Goal: Task Accomplishment & Management: Manage account settings

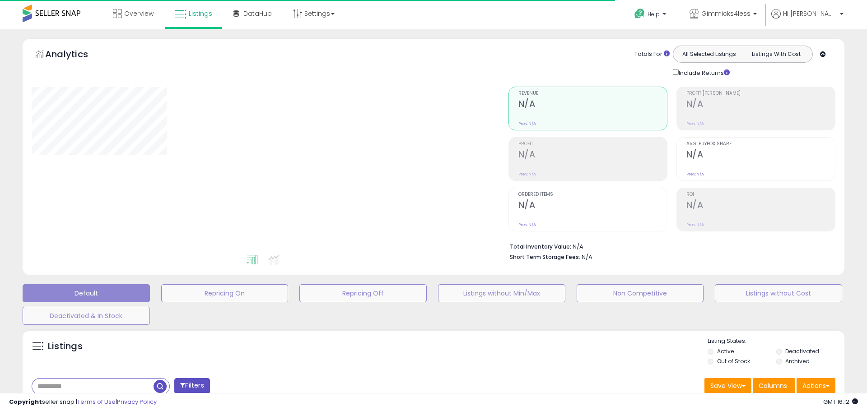
type input "*****"
select select "**"
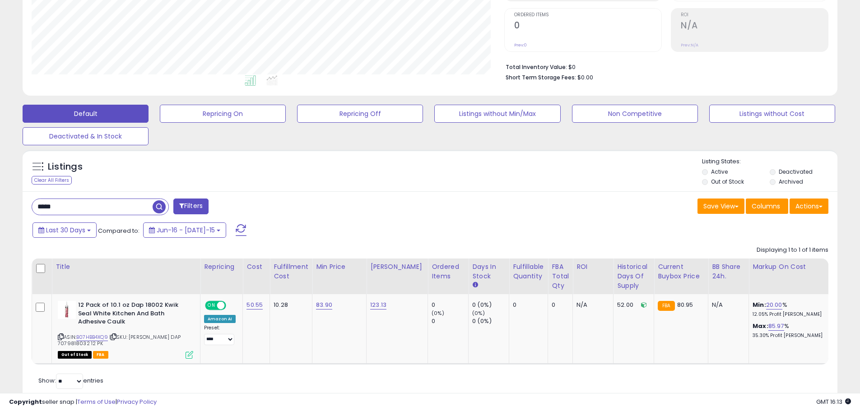
scroll to position [181, 0]
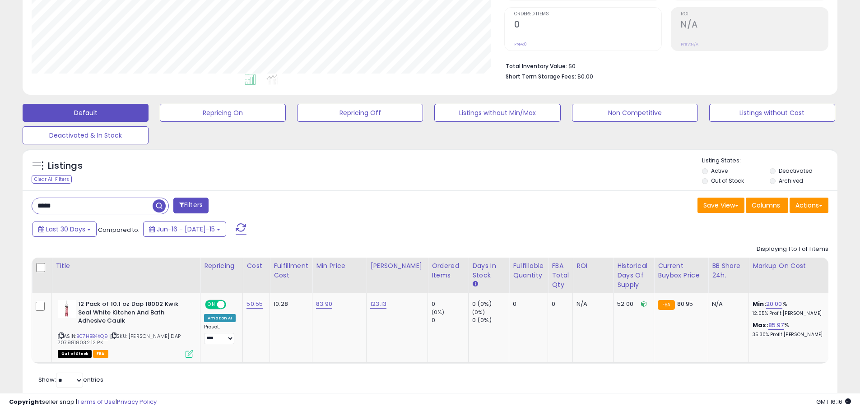
click at [82, 210] on input "*****" at bounding box center [92, 206] width 121 height 16
click at [82, 210] on input "*****" at bounding box center [131, 206] width 199 height 16
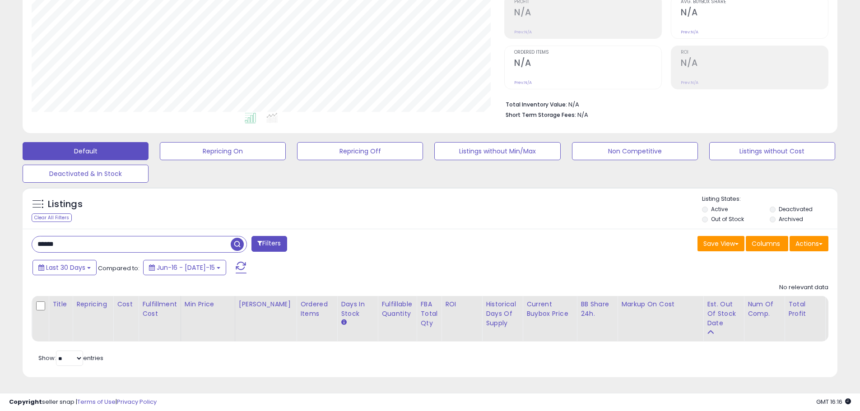
scroll to position [185, 473]
click at [51, 237] on input "******" at bounding box center [131, 245] width 199 height 16
type input "******"
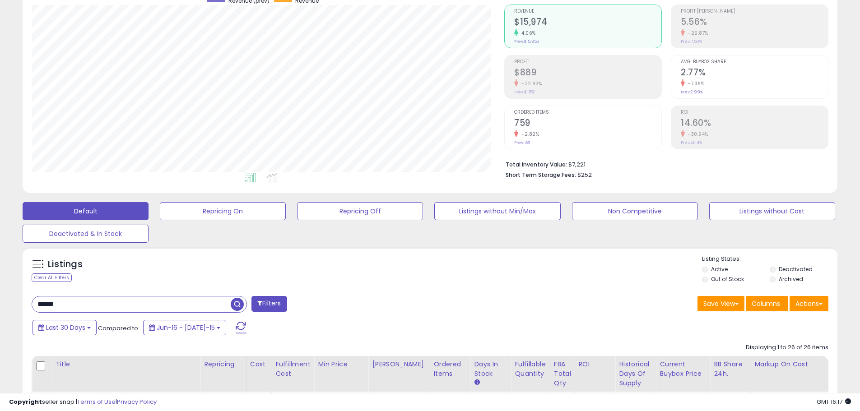
scroll to position [59, 0]
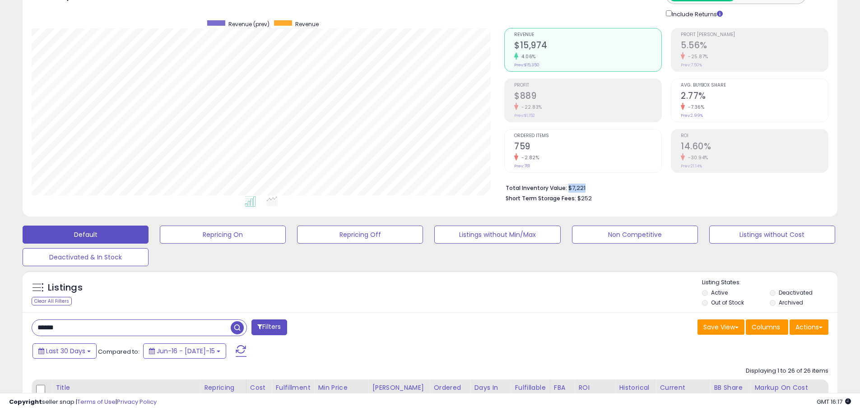
drag, startPoint x: 570, startPoint y: 190, endPoint x: 598, endPoint y: 190, distance: 27.5
click at [598, 190] on li "Total Inventory Value: $7,221" at bounding box center [664, 187] width 316 height 11
drag, startPoint x: 584, startPoint y: 190, endPoint x: 567, endPoint y: 187, distance: 16.9
click at [567, 187] on li "Total Inventory Value: $7,221" at bounding box center [664, 187] width 316 height 11
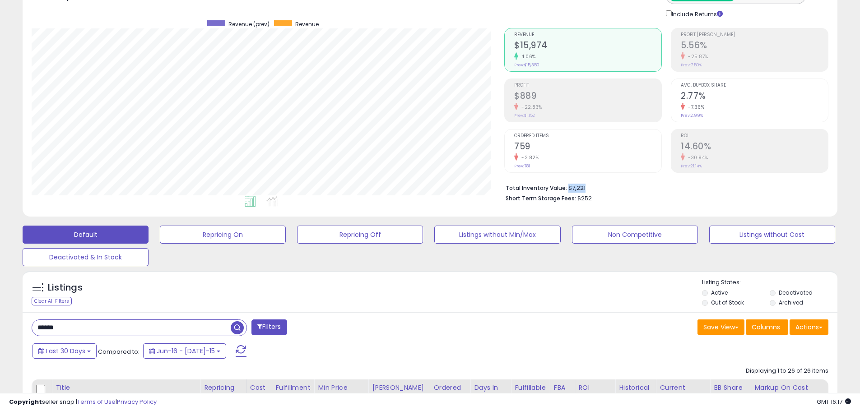
click at [567, 187] on li "Total Inventory Value: $7,221" at bounding box center [664, 187] width 316 height 11
drag, startPoint x: 567, startPoint y: 187, endPoint x: 588, endPoint y: 188, distance: 20.8
click at [588, 188] on li "Total Inventory Value: $7,221" at bounding box center [664, 187] width 316 height 11
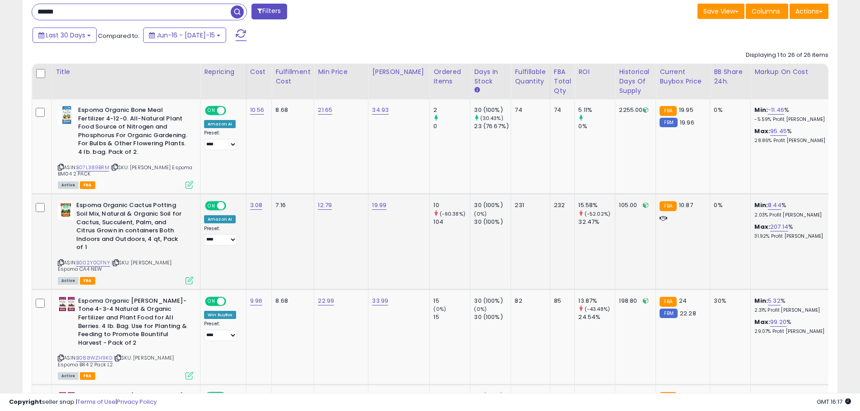
scroll to position [420, 0]
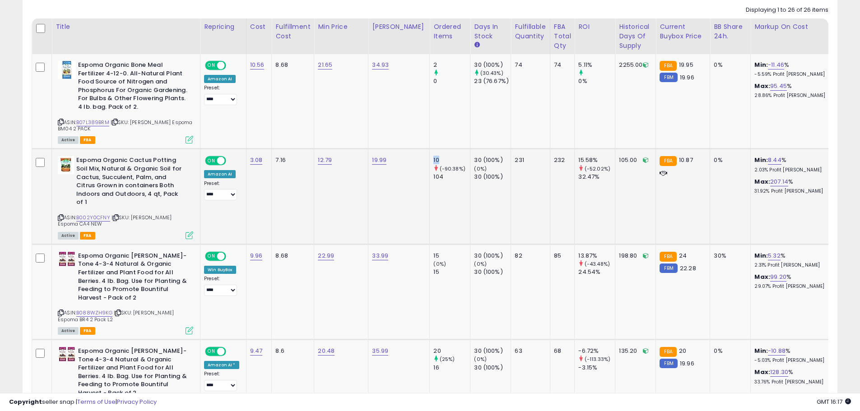
drag, startPoint x: 423, startPoint y: 160, endPoint x: 436, endPoint y: 159, distance: 13.6
click at [430, 160] on td "10 (-90.38%) 104" at bounding box center [450, 196] width 41 height 95
drag, startPoint x: 514, startPoint y: 166, endPoint x: 504, endPoint y: 164, distance: 9.7
click at [511, 164] on td "231" at bounding box center [530, 196] width 39 height 95
click at [515, 164] on div "231" at bounding box center [529, 160] width 28 height 8
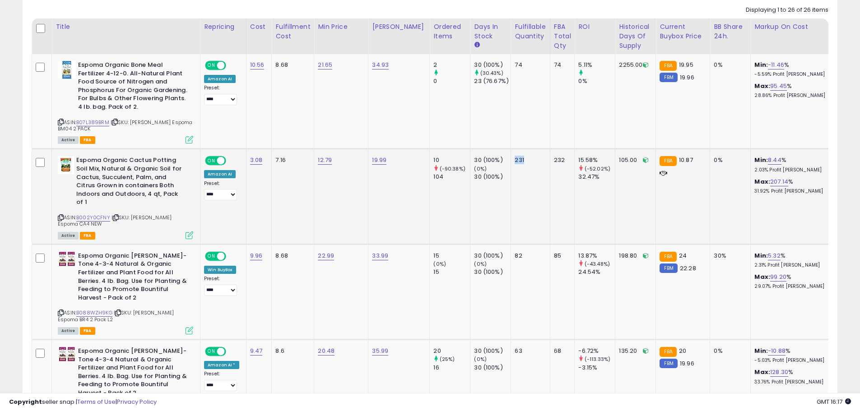
drag, startPoint x: 506, startPoint y: 159, endPoint x: 521, endPoint y: 161, distance: 15.1
click at [521, 161] on div "231" at bounding box center [529, 160] width 28 height 8
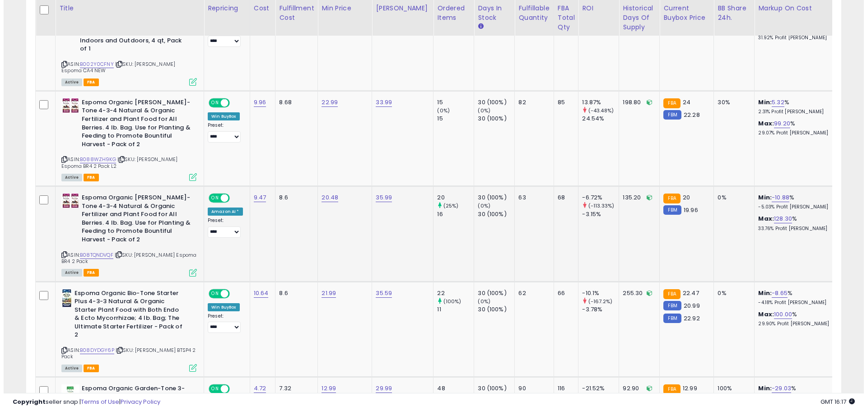
scroll to position [587, 0]
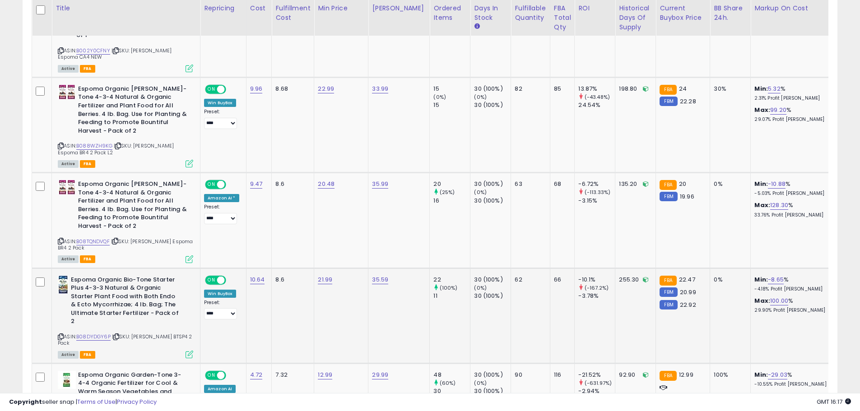
click at [189, 351] on icon at bounding box center [190, 355] width 8 height 8
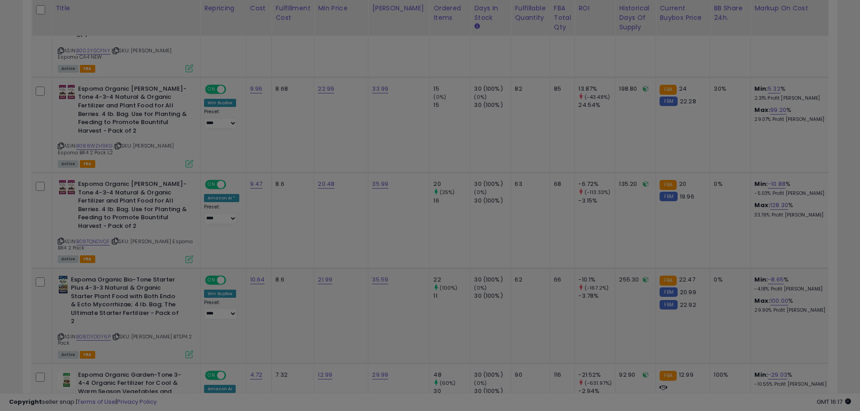
scroll to position [185, 477]
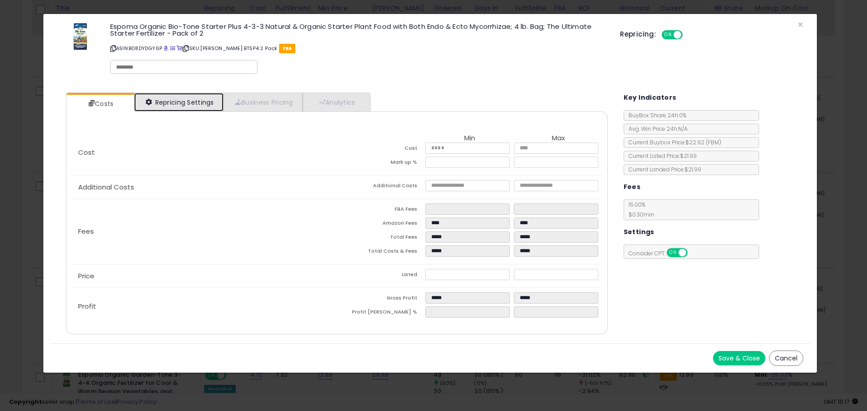
click at [206, 97] on link "Repricing Settings" at bounding box center [178, 102] width 89 height 19
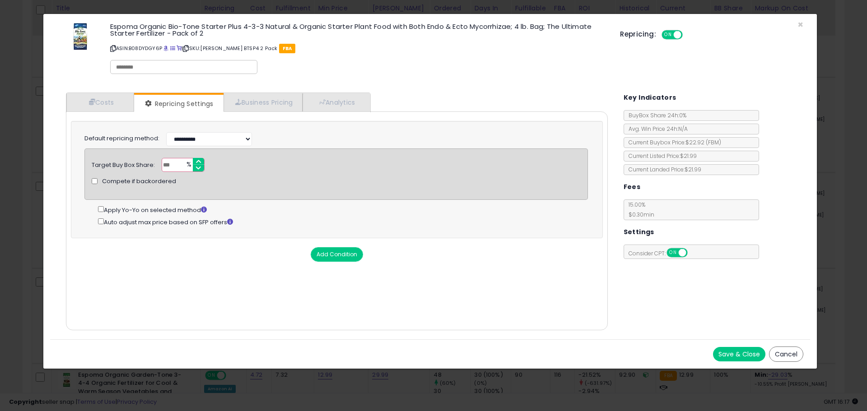
drag, startPoint x: 735, startPoint y: 359, endPoint x: 671, endPoint y: 352, distance: 63.5
click at [735, 359] on button "Save & Close" at bounding box center [739, 354] width 52 height 14
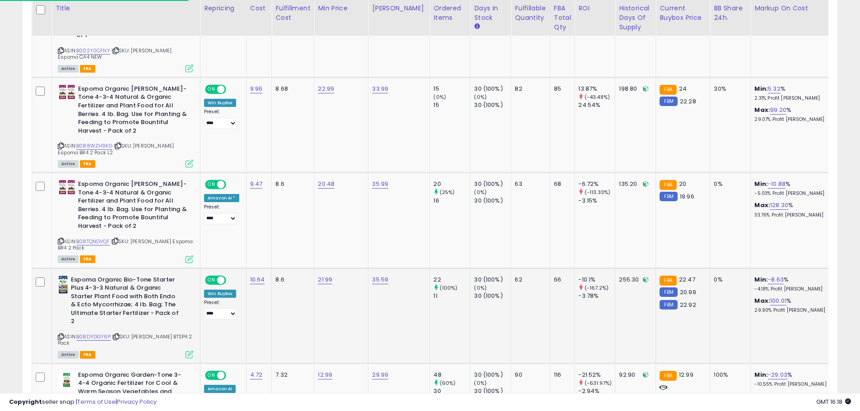
scroll to position [451384, 451097]
click at [119, 335] on icon at bounding box center [116, 337] width 6 height 5
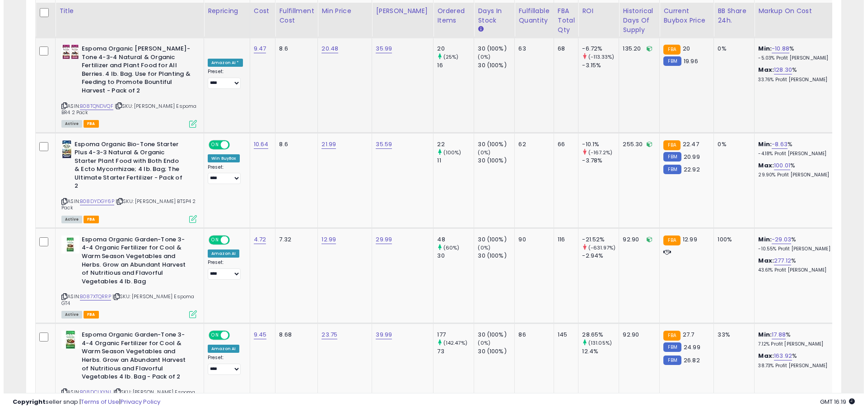
scroll to position [768, 0]
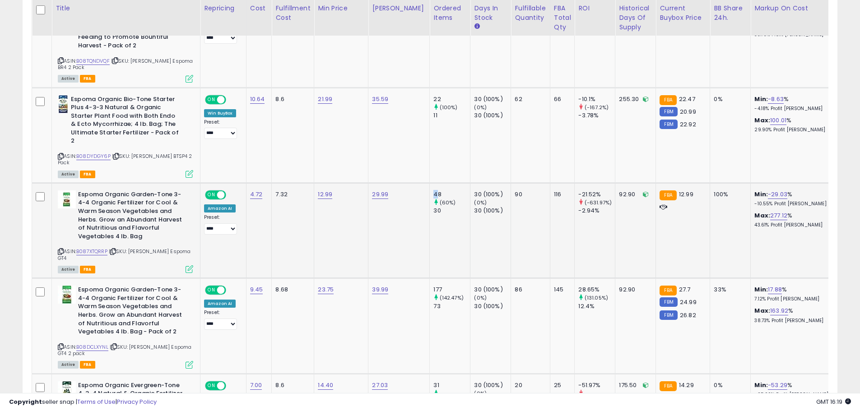
drag, startPoint x: 423, startPoint y: 173, endPoint x: 412, endPoint y: 175, distance: 10.9
drag, startPoint x: 440, startPoint y: 176, endPoint x: 424, endPoint y: 176, distance: 16.7
click at [434, 191] on div "48" at bounding box center [452, 195] width 37 height 8
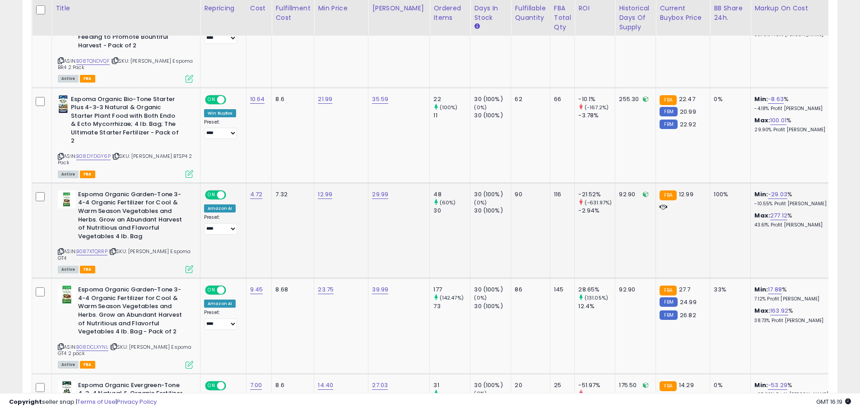
click at [190, 266] on icon at bounding box center [190, 270] width 8 height 8
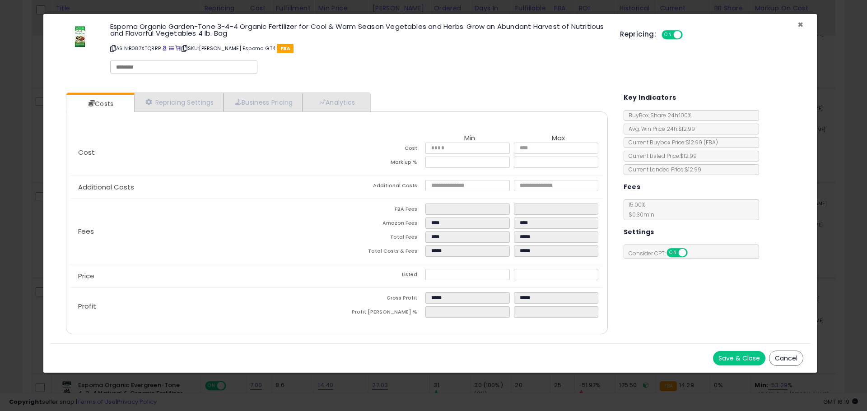
click at [799, 24] on span "×" at bounding box center [800, 24] width 6 height 13
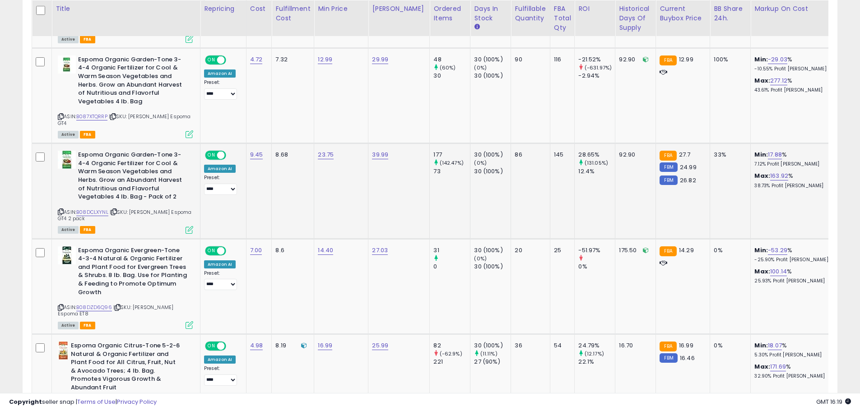
scroll to position [903, 0]
drag, startPoint x: 274, startPoint y: 200, endPoint x: 289, endPoint y: 200, distance: 15.4
click at [289, 200] on input "*****" at bounding box center [297, 199] width 80 height 15
type input "*****"
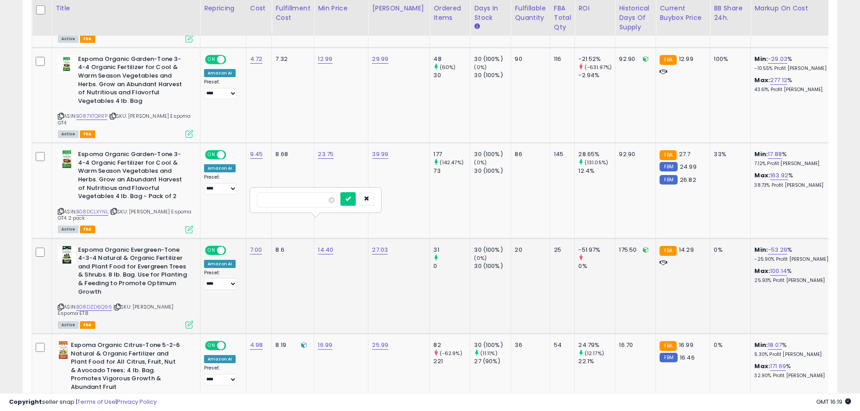
click button "submit" at bounding box center [347, 199] width 15 height 14
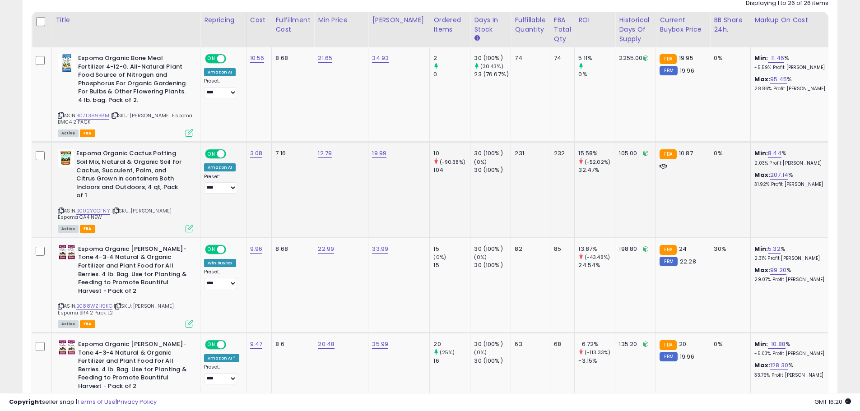
scroll to position [452, 0]
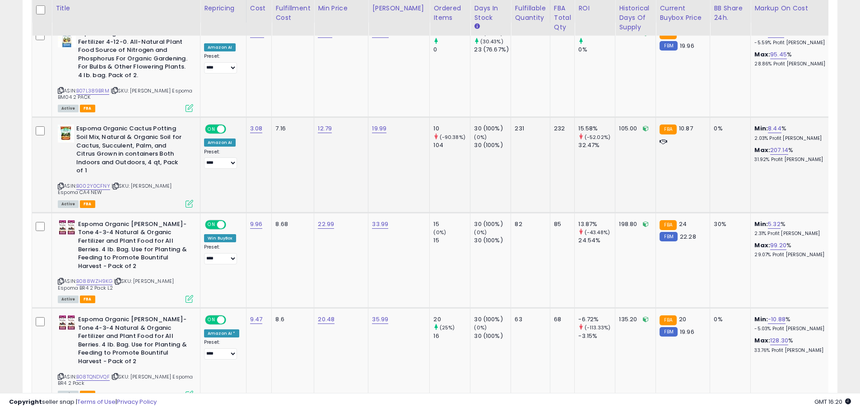
click at [116, 184] on icon at bounding box center [116, 186] width 6 height 5
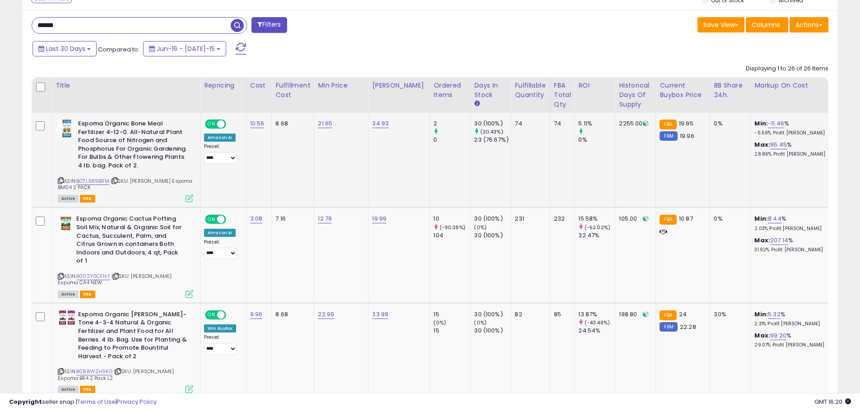
scroll to position [406, 0]
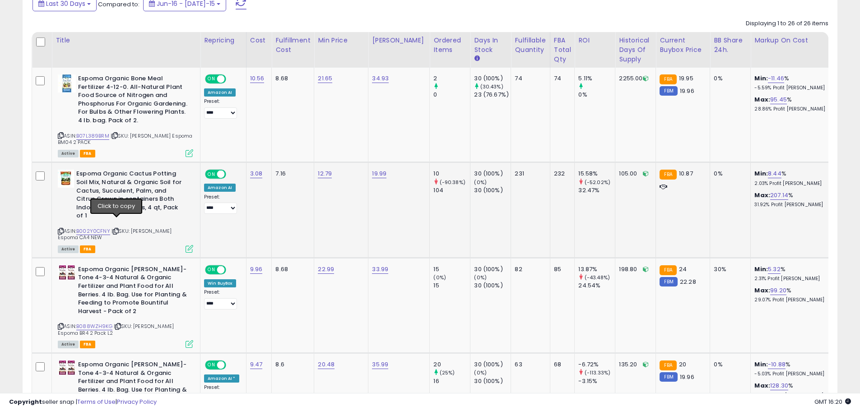
click at [115, 229] on icon at bounding box center [116, 231] width 6 height 5
click at [115, 133] on icon at bounding box center [115, 135] width 6 height 5
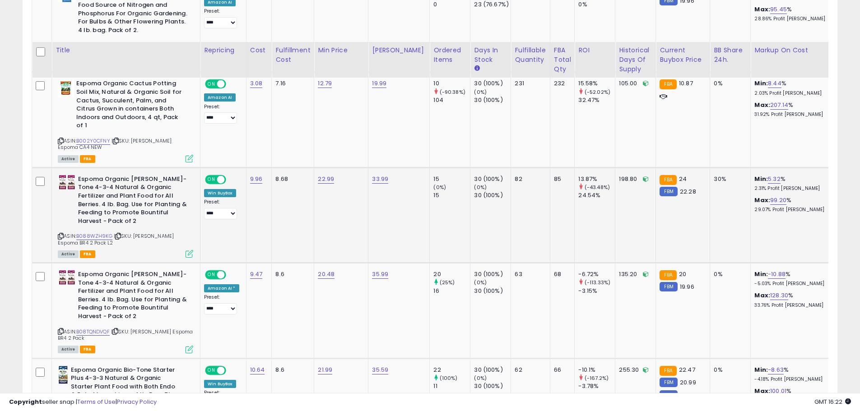
scroll to position [542, 0]
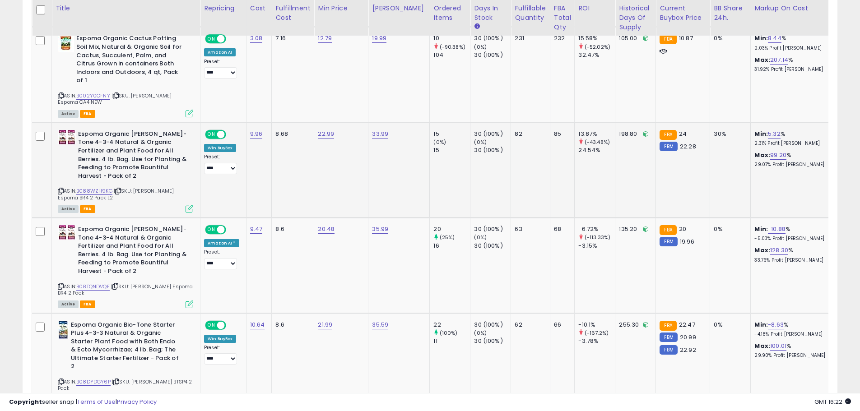
click at [119, 187] on span "| SKU: [PERSON_NAME] Espoma BR4 2 Pack L2" at bounding box center [116, 194] width 116 height 14
click at [119, 189] on icon at bounding box center [118, 191] width 6 height 5
click at [118, 284] on icon at bounding box center [115, 286] width 6 height 5
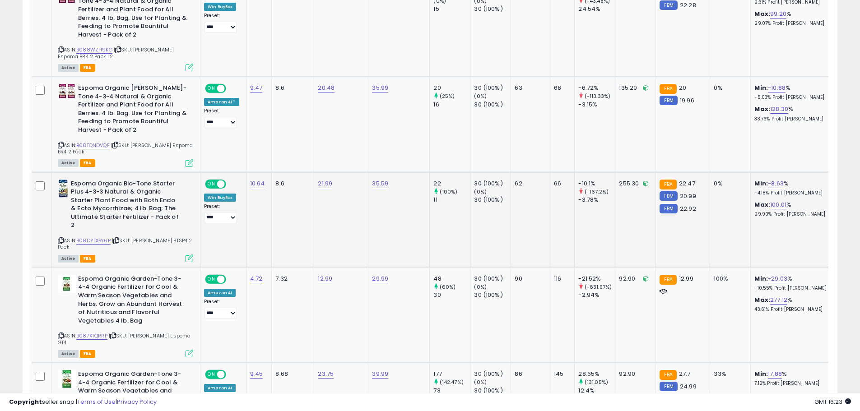
scroll to position [723, 0]
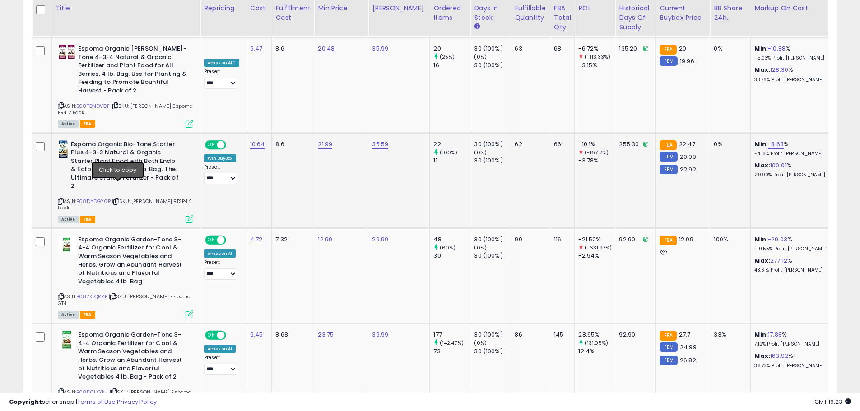
click at [119, 199] on icon at bounding box center [116, 201] width 6 height 5
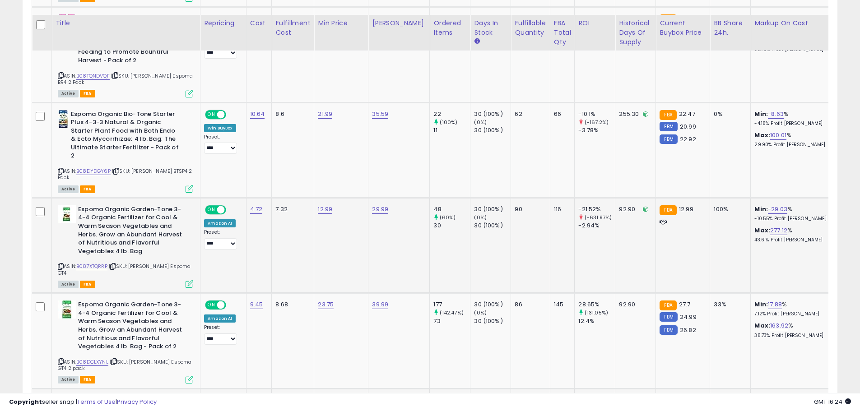
scroll to position [768, 0]
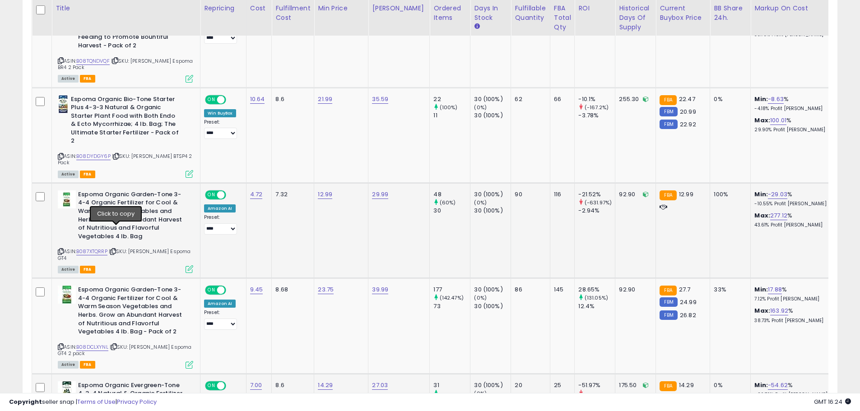
click at [115, 249] on icon at bounding box center [113, 251] width 6 height 5
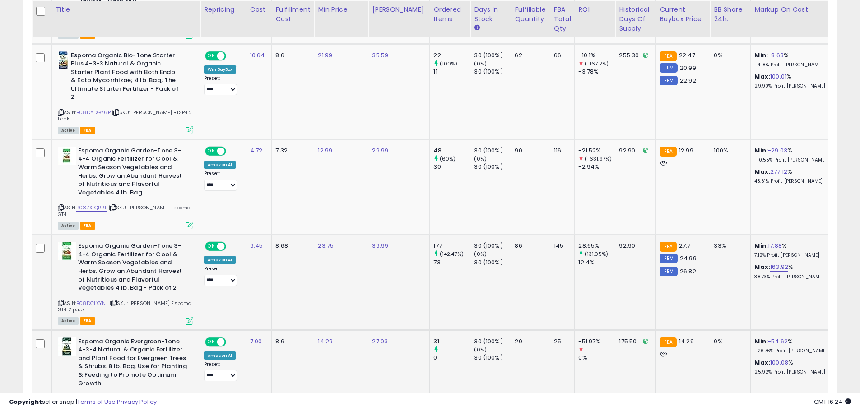
scroll to position [813, 0]
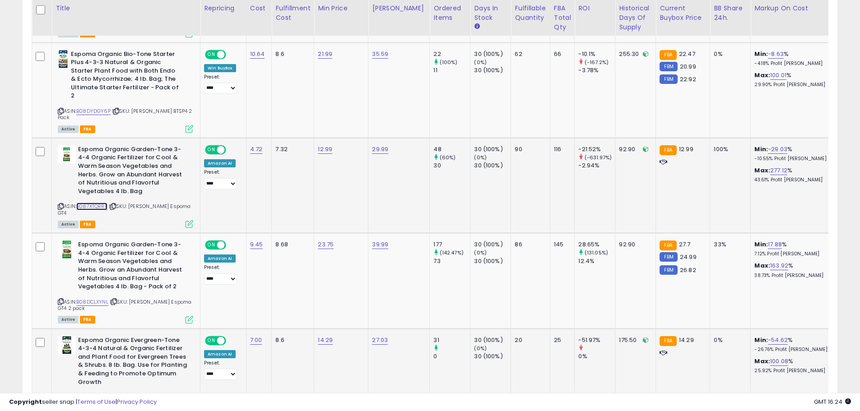
click at [107, 203] on link "B087XTQRRP" at bounding box center [91, 207] width 31 height 8
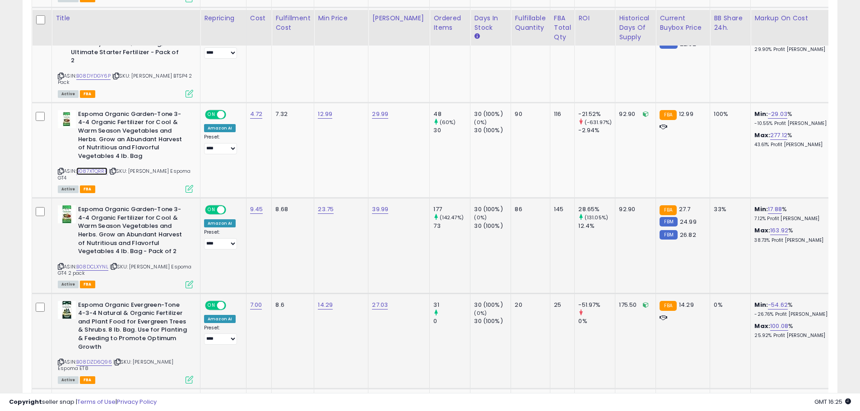
scroll to position [858, 0]
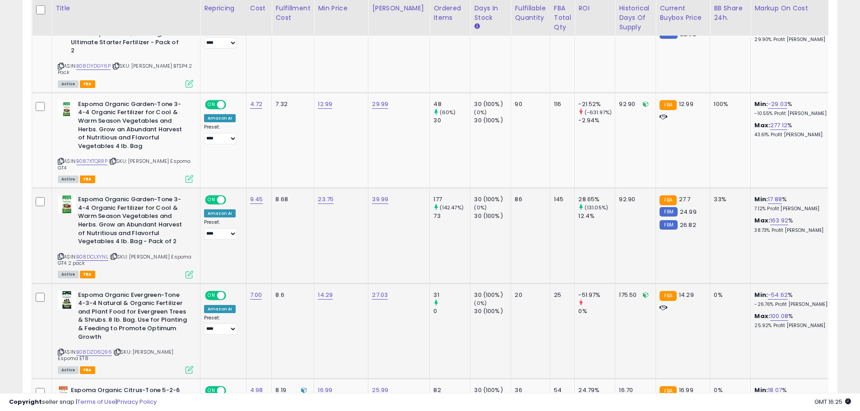
click at [116, 254] on icon at bounding box center [114, 256] width 6 height 5
click at [171, 253] on span "| SKU: [PERSON_NAME] Espoma GT4 2 pack" at bounding box center [125, 260] width 134 height 14
copy span "GT4"
click at [117, 254] on icon at bounding box center [114, 256] width 6 height 5
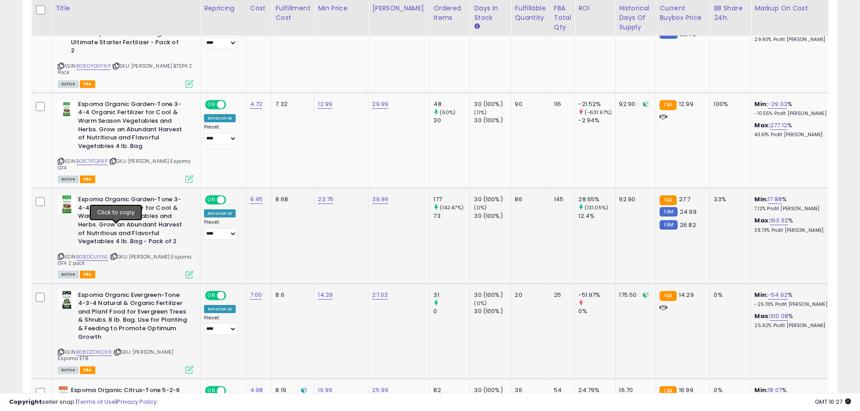
click at [117, 254] on icon at bounding box center [114, 256] width 6 height 5
click at [94, 253] on link "B08DCLXYNL" at bounding box center [92, 257] width 32 height 8
click at [115, 254] on icon at bounding box center [114, 256] width 6 height 5
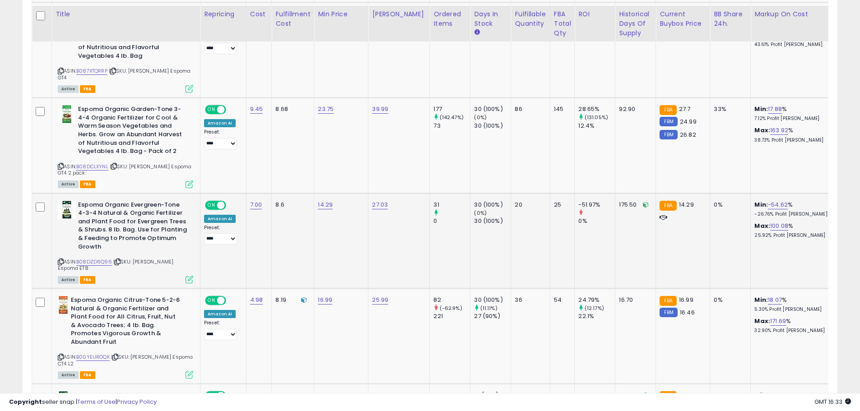
scroll to position [993, 0]
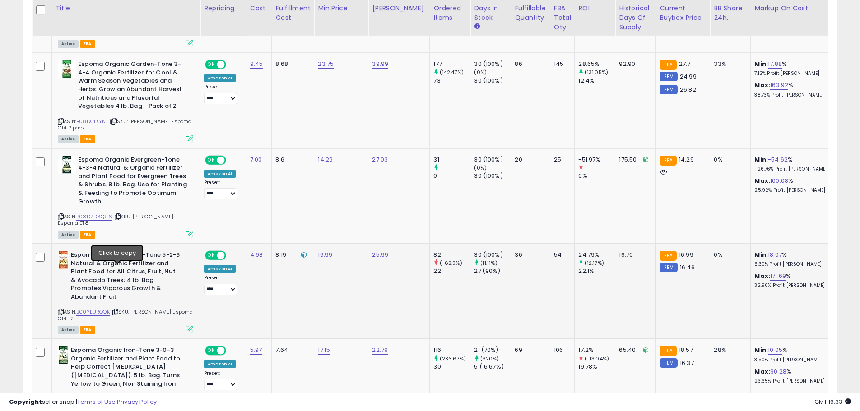
click at [118, 310] on icon at bounding box center [115, 312] width 6 height 5
click at [116, 310] on icon at bounding box center [115, 312] width 6 height 5
click at [115, 310] on icon at bounding box center [115, 312] width 6 height 5
click at [117, 273] on div "ASIN: B00YEUROQK | SKU: [PERSON_NAME] Espoma CT4 L2 Active FBA" at bounding box center [125, 292] width 135 height 82
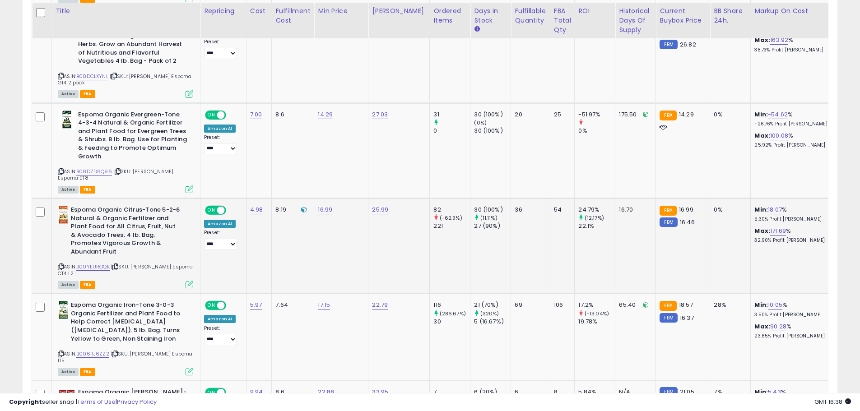
scroll to position [1084, 0]
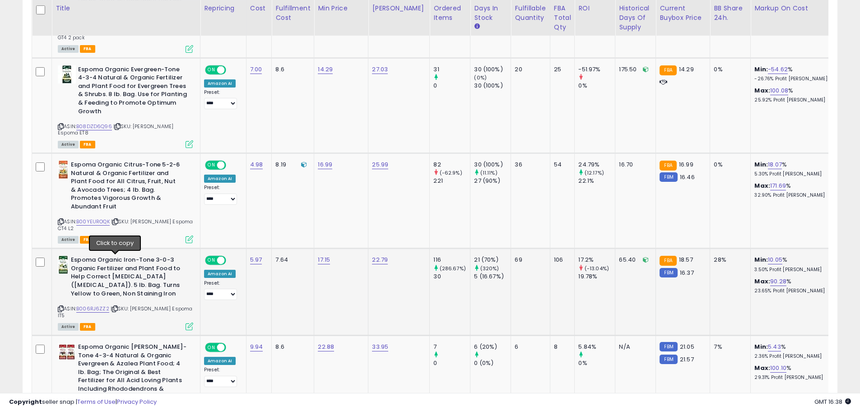
click at [116, 307] on icon at bounding box center [115, 309] width 6 height 5
click at [59, 307] on icon at bounding box center [61, 309] width 6 height 5
click at [60, 307] on icon at bounding box center [61, 309] width 6 height 5
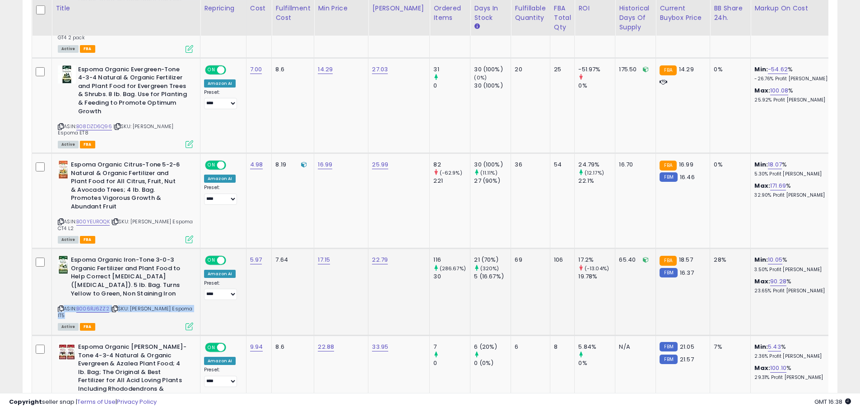
click at [56, 256] on div "Espoma Organic Iron-Tone 3-0-3 Organic Fertilizer and Plant Food to Help Correc…" at bounding box center [125, 293] width 138 height 74
click at [61, 307] on icon at bounding box center [61, 309] width 6 height 5
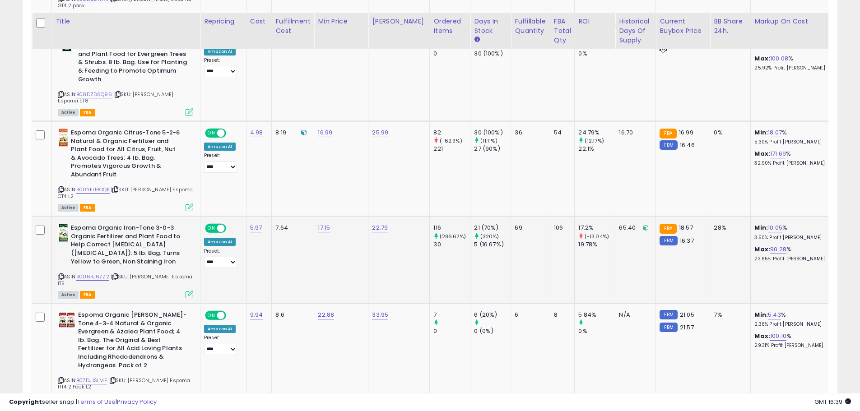
scroll to position [1129, 0]
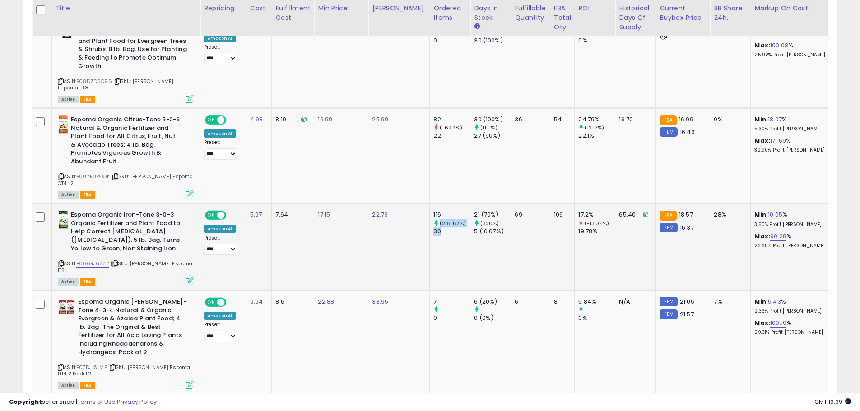
drag, startPoint x: 421, startPoint y: 176, endPoint x: 435, endPoint y: 182, distance: 14.9
click at [435, 204] on td "116 (286.67%) 30" at bounding box center [450, 247] width 41 height 87
click at [435, 228] on div "30" at bounding box center [452, 232] width 37 height 8
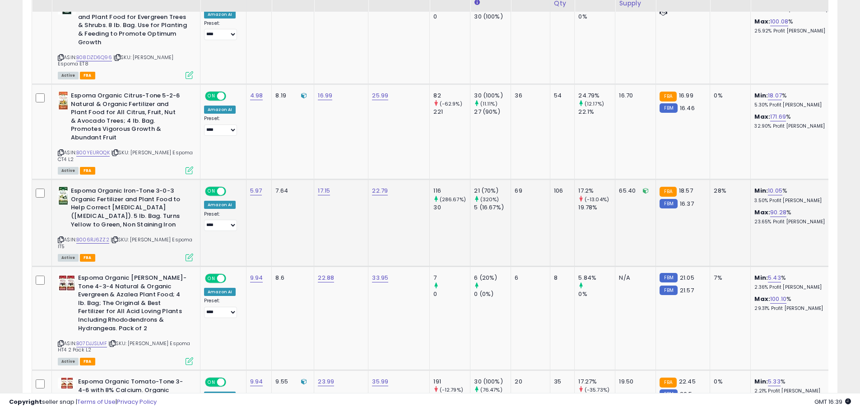
scroll to position [1174, 0]
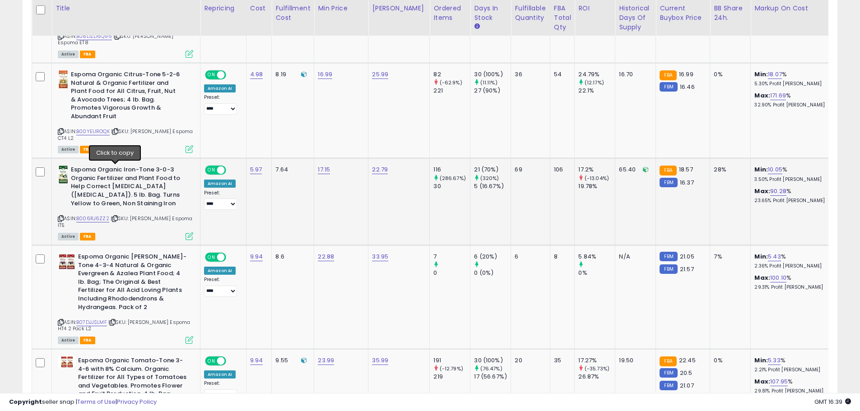
click at [116, 216] on icon at bounding box center [115, 218] width 6 height 5
click at [768, 165] on link "10.05" at bounding box center [775, 169] width 14 height 9
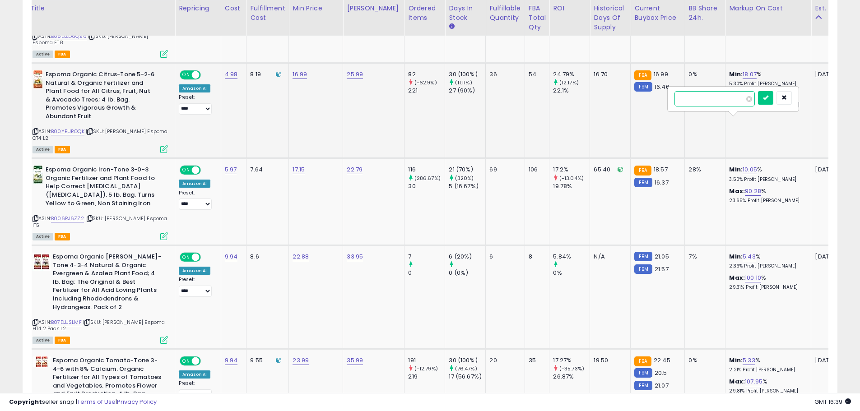
drag, startPoint x: 722, startPoint y: 98, endPoint x: 653, endPoint y: 98, distance: 69.5
type input "**"
click button "submit" at bounding box center [765, 98] width 15 height 14
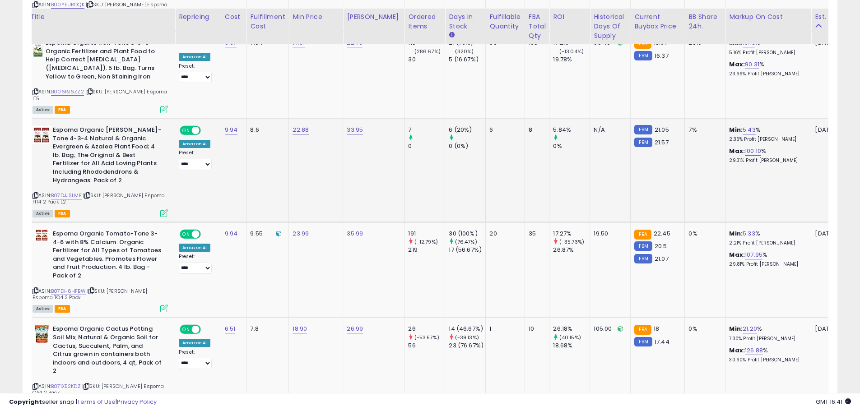
scroll to position [1310, 0]
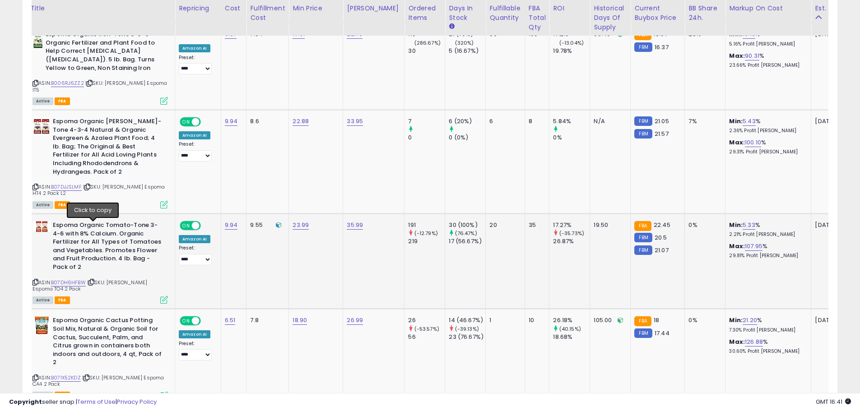
click at [93, 280] on icon at bounding box center [92, 282] width 6 height 5
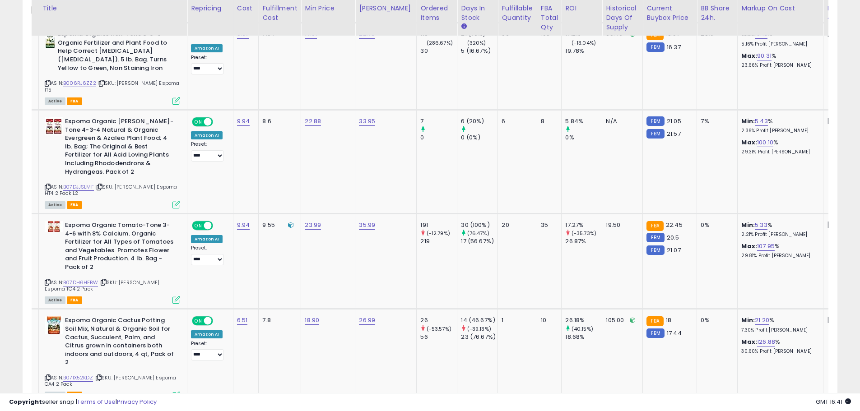
scroll to position [0, 0]
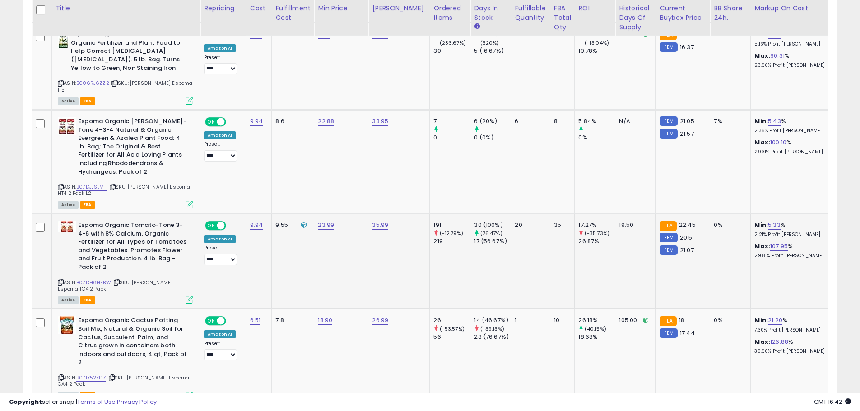
click at [120, 223] on div "ASIN: B07DH6HFBW | SKU: [PERSON_NAME] Espoma TO4 2 Pack Active FBA" at bounding box center [125, 262] width 135 height 82
click at [117, 280] on icon at bounding box center [117, 282] width 6 height 5
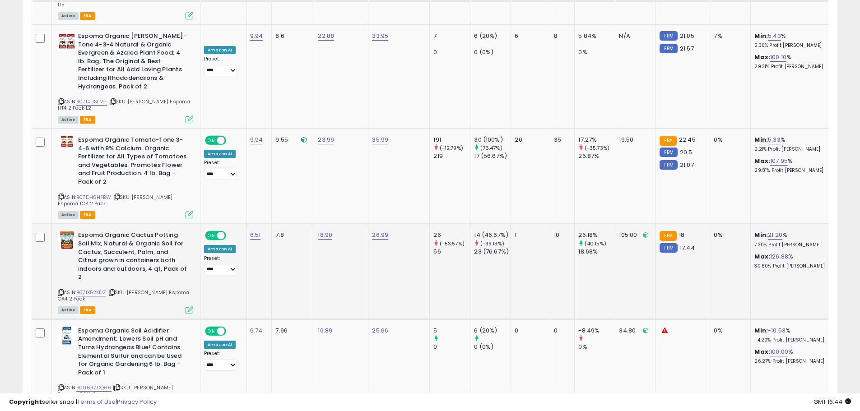
scroll to position [1400, 0]
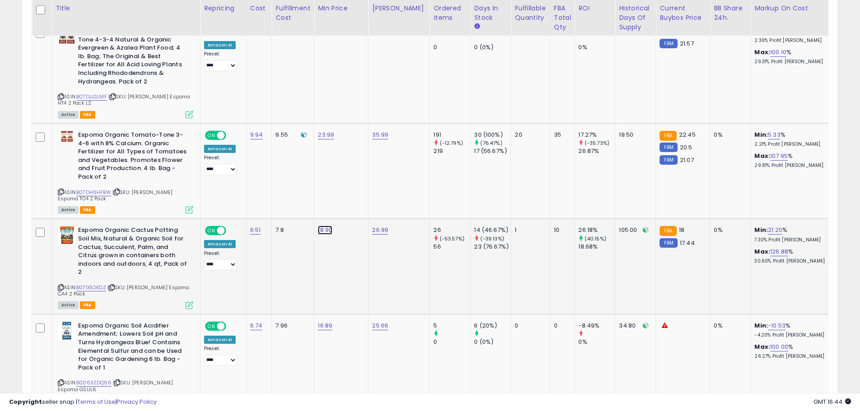
drag, startPoint x: 261, startPoint y: 154, endPoint x: 326, endPoint y: 162, distance: 66.0
click at [326, 162] on div "*****" at bounding box center [316, 153] width 130 height 24
type input "**"
click button "submit" at bounding box center [347, 152] width 15 height 14
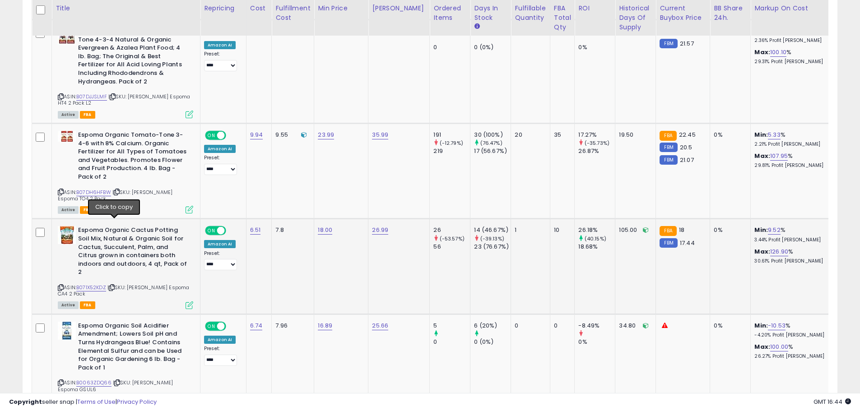
click at [115, 285] on icon at bounding box center [112, 287] width 6 height 5
click at [112, 285] on icon at bounding box center [112, 287] width 6 height 5
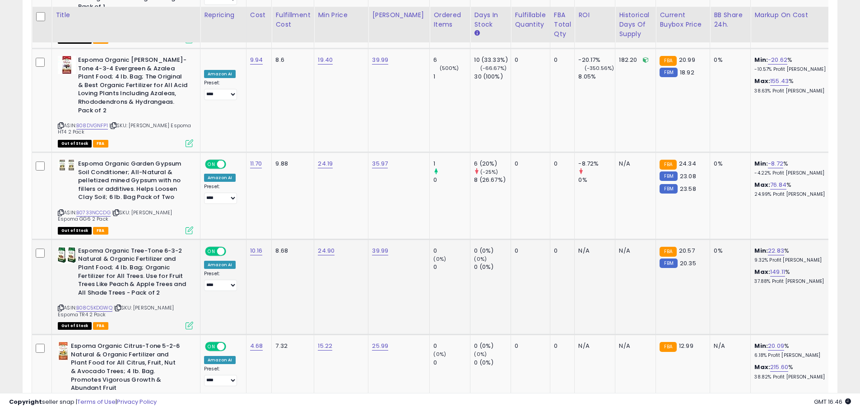
scroll to position [1806, 0]
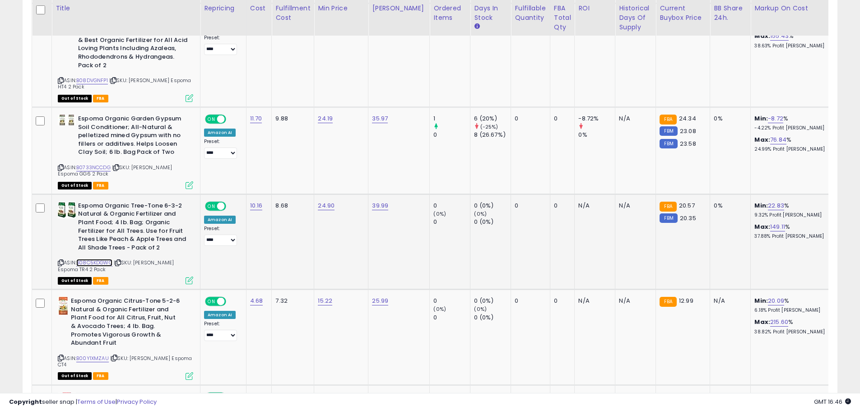
click at [100, 259] on link "B08C5KDGWQ" at bounding box center [94, 263] width 36 height 8
click at [94, 202] on div "ASIN: B08C5KDGWQ | SKU: [PERSON_NAME] Espoma TR4 2 Pack Out of Stock FBA" at bounding box center [125, 243] width 135 height 82
click at [98, 259] on link "B08C5KDGWQ" at bounding box center [94, 263] width 36 height 8
